Goal: Task Accomplishment & Management: Use online tool/utility

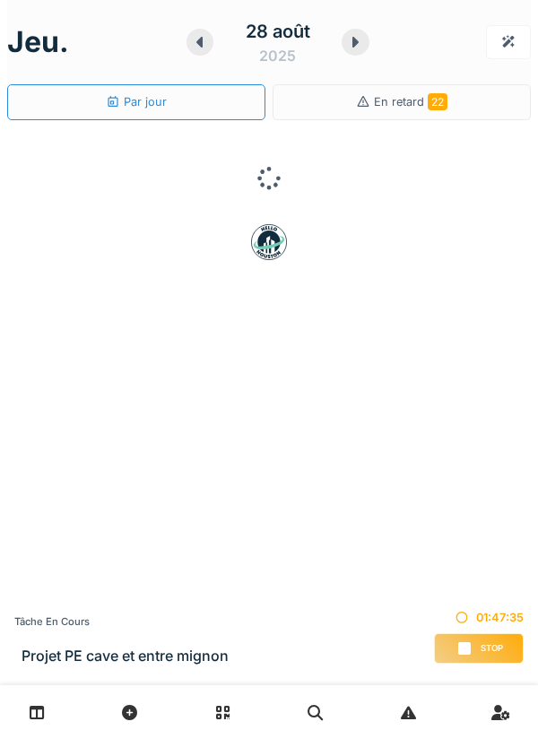
click at [482, 642] on span "Stop" at bounding box center [492, 648] width 22 height 13
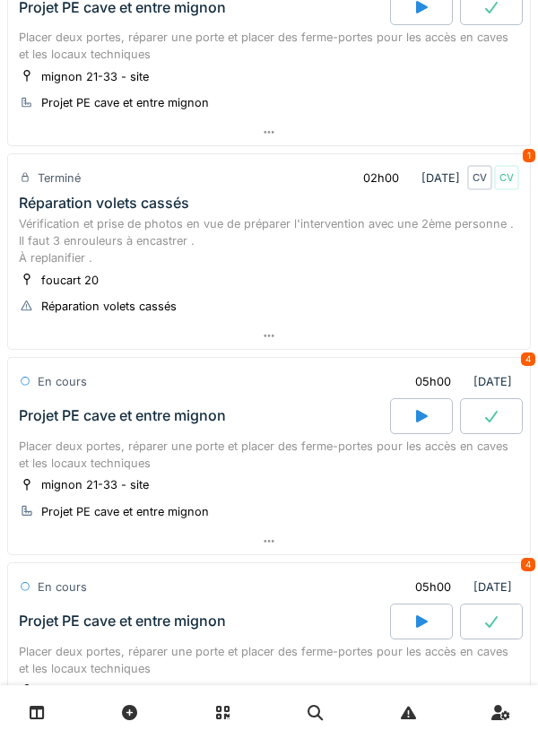
scroll to position [120, 0]
